Goal: Task Accomplishment & Management: Manage account settings

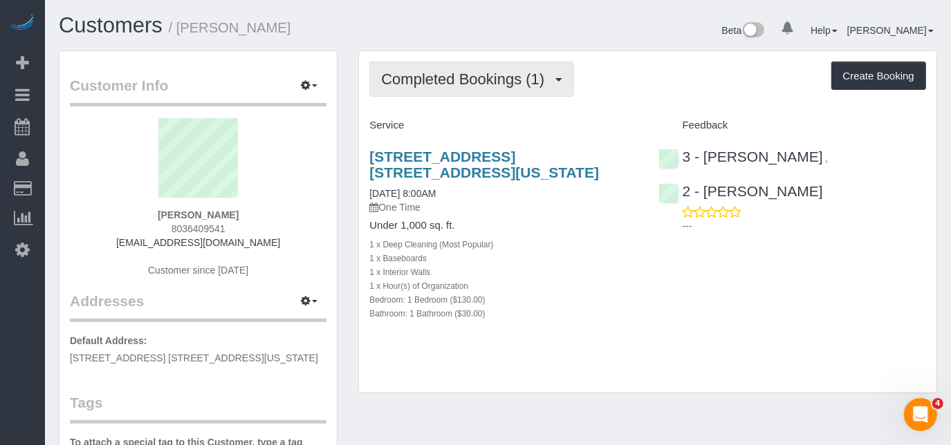
click at [481, 92] on button "Completed Bookings (1)" at bounding box center [471, 79] width 205 height 35
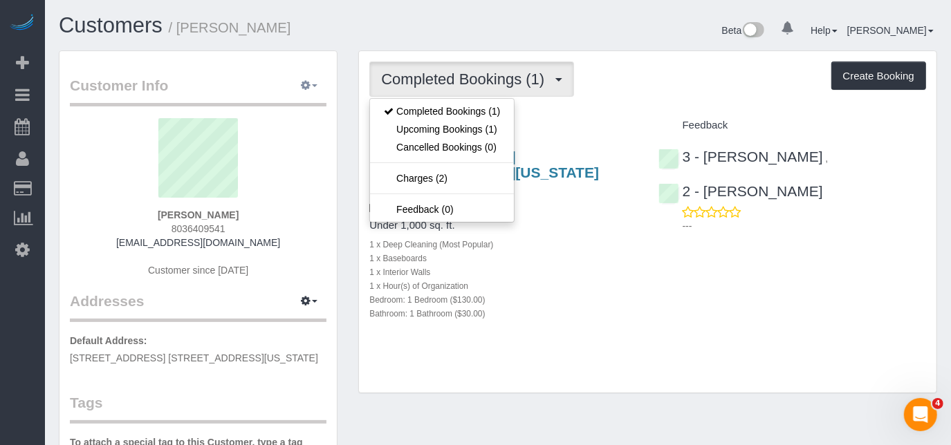
click at [304, 86] on icon "button" at bounding box center [306, 85] width 10 height 8
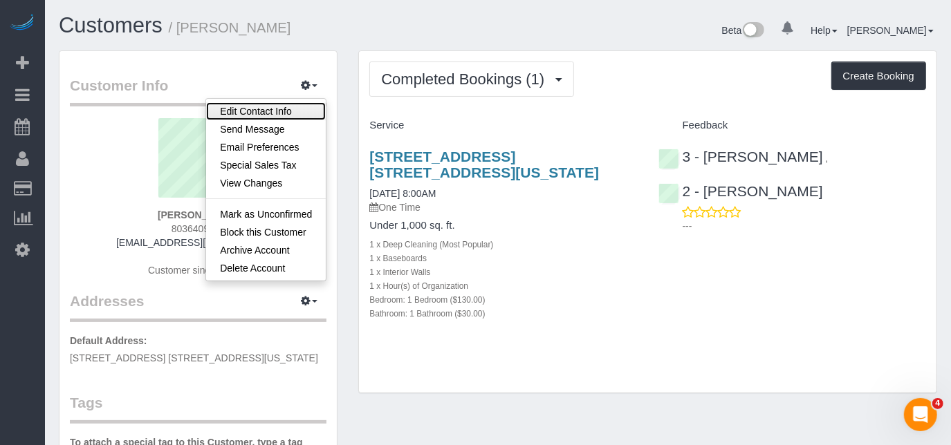
click at [282, 111] on link "Edit Contact Info" at bounding box center [266, 111] width 120 height 18
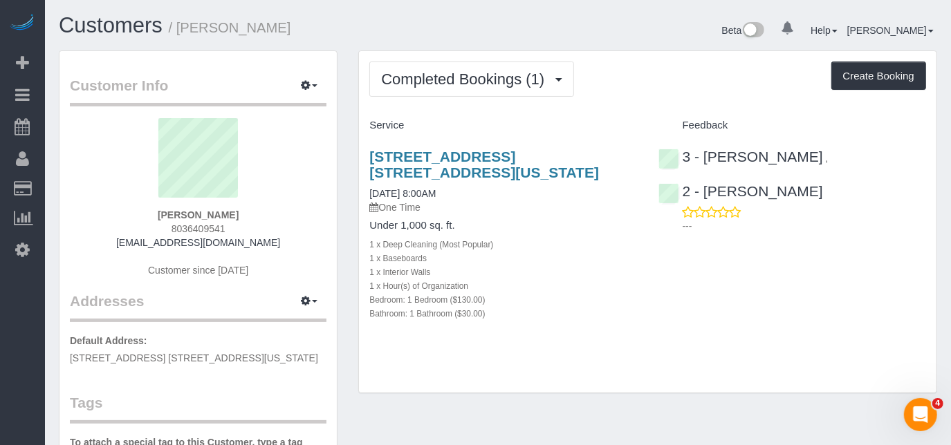
select select "NY"
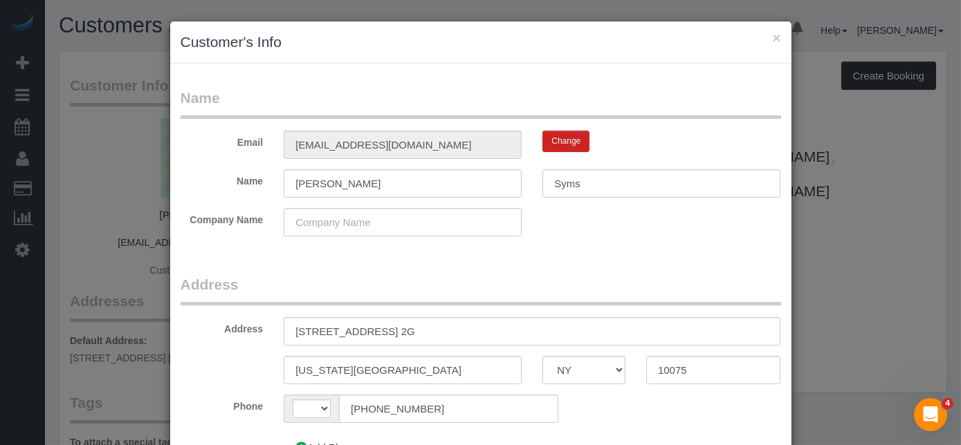
select select "string:[GEOGRAPHIC_DATA]"
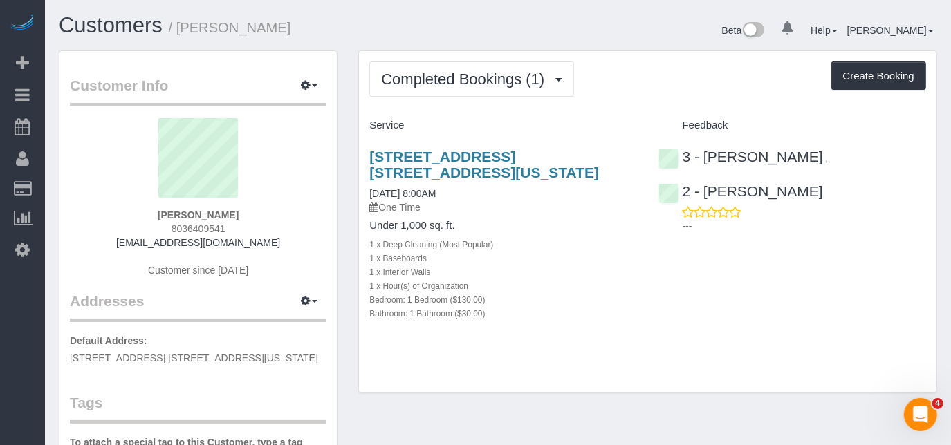
drag, startPoint x: 304, startPoint y: 355, endPoint x: 56, endPoint y: 354, distance: 247.6
copy span "[STREET_ADDRESS] [STREET_ADDRESS][US_STATE]"
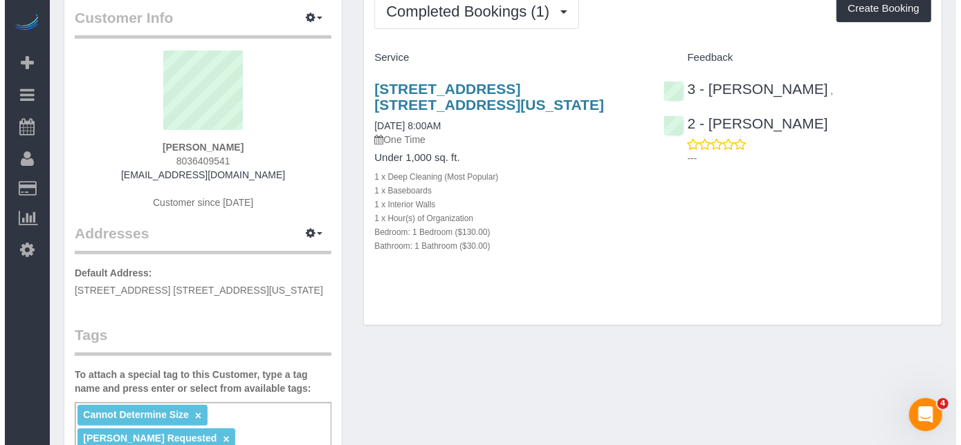
scroll to position [62, 0]
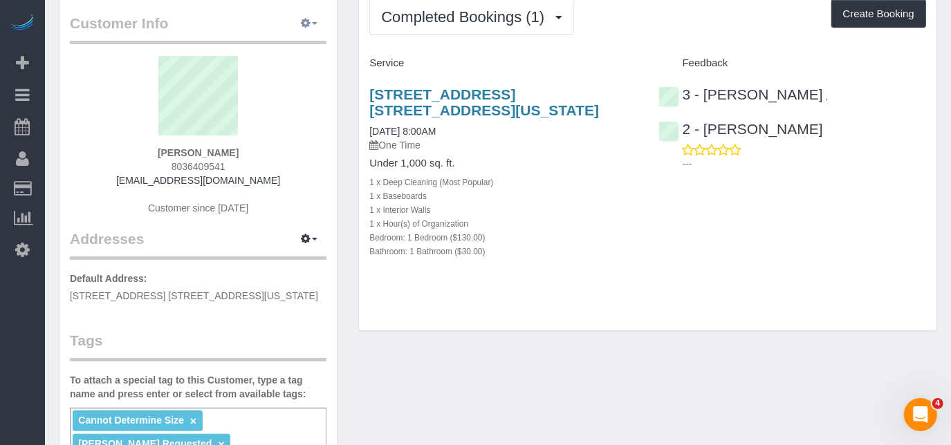
click at [298, 24] on button "button" at bounding box center [309, 23] width 35 height 21
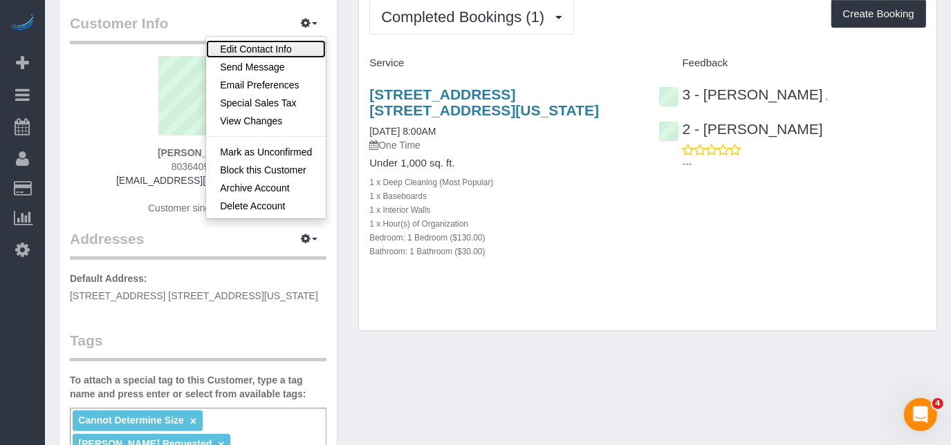
click at [282, 53] on link "Edit Contact Info" at bounding box center [266, 49] width 120 height 18
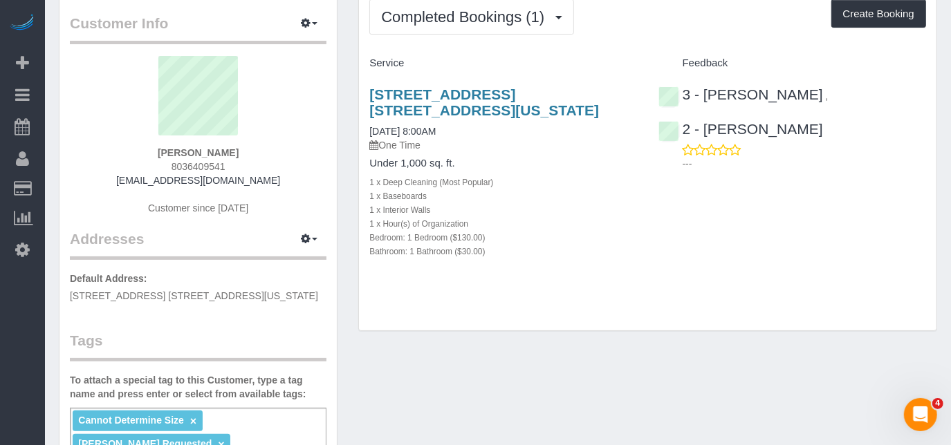
select select "NY"
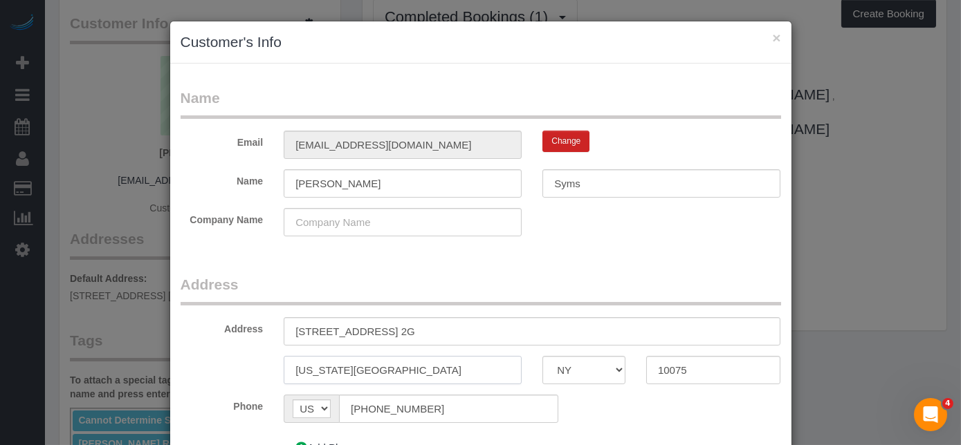
click at [349, 369] on input "[US_STATE][GEOGRAPHIC_DATA]" at bounding box center [403, 370] width 238 height 28
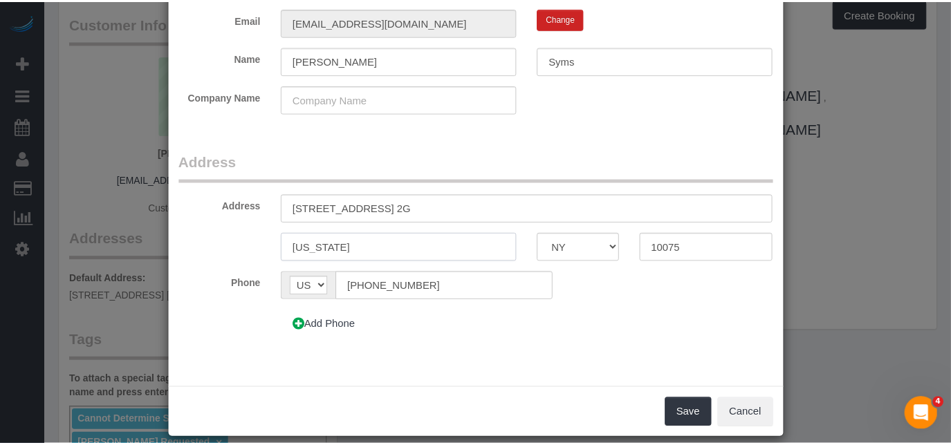
scroll to position [135, 0]
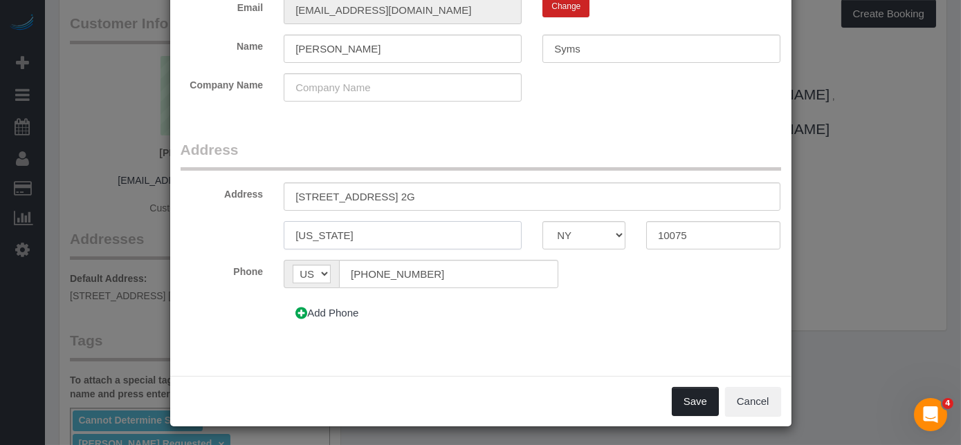
type input "[US_STATE]"
click at [697, 403] on button "Save" at bounding box center [695, 401] width 47 height 29
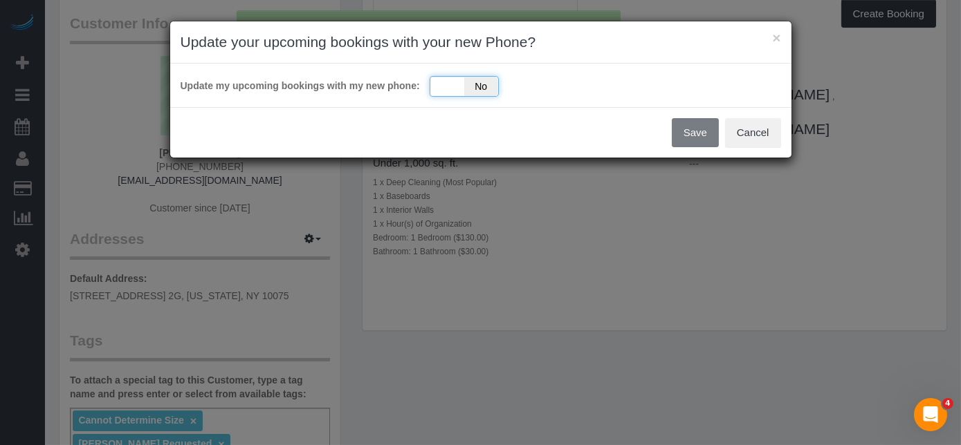
click at [461, 91] on div "Yes No" at bounding box center [463, 86] width 69 height 21
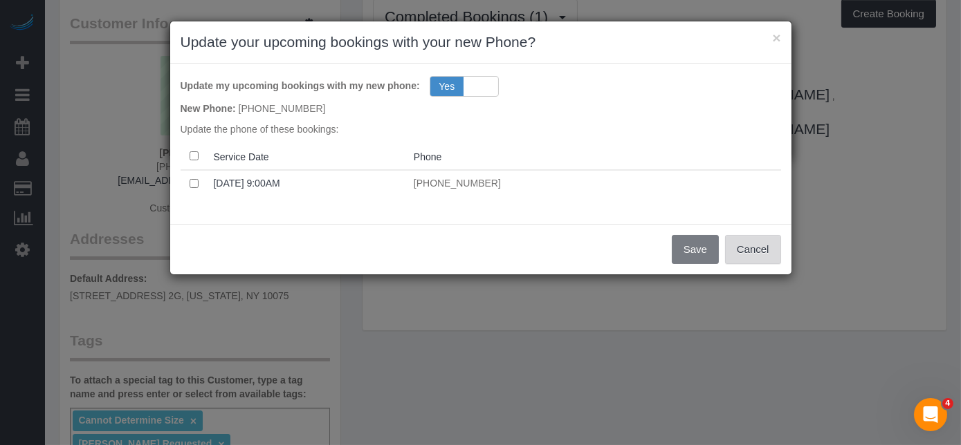
click at [755, 253] on button "Cancel" at bounding box center [753, 249] width 56 height 29
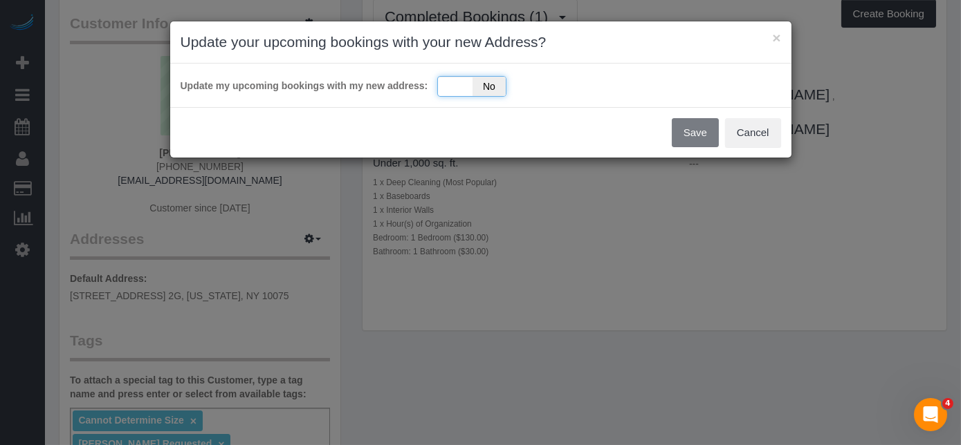
click at [476, 89] on span "No" at bounding box center [489, 86] width 34 height 19
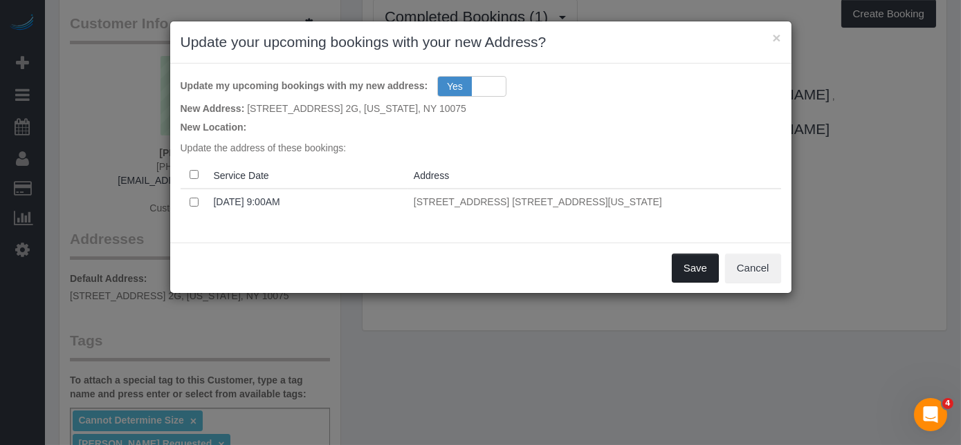
click at [687, 268] on button "Save" at bounding box center [695, 268] width 47 height 29
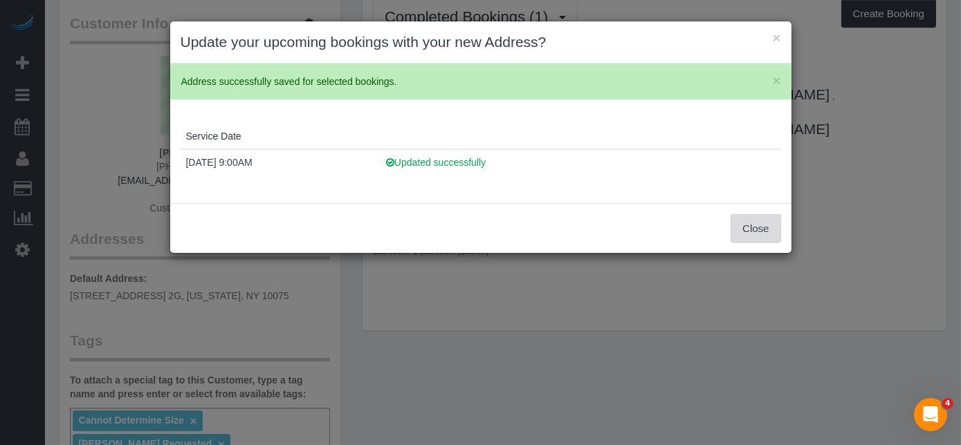
click at [748, 228] on button "Close" at bounding box center [755, 228] width 50 height 29
